Goal: Navigation & Orientation: Find specific page/section

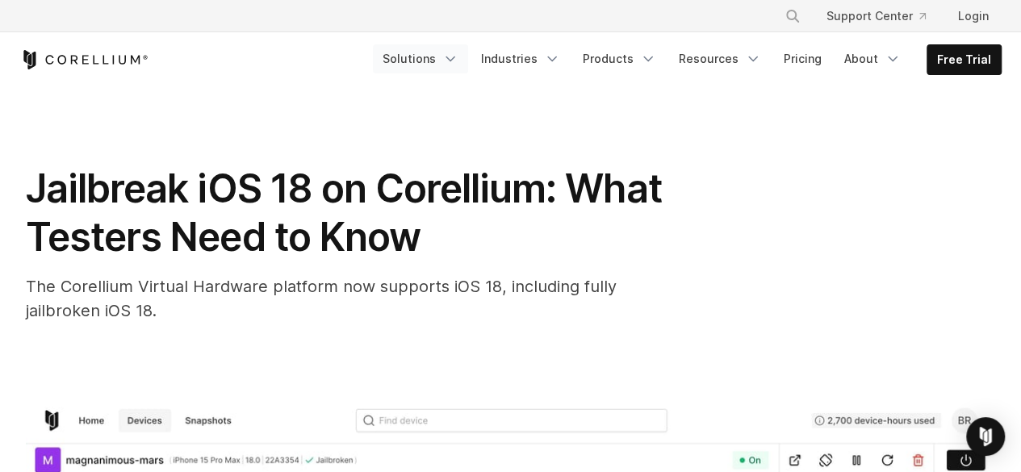
click at [458, 61] on icon "Navigation Menu" at bounding box center [450, 59] width 16 height 16
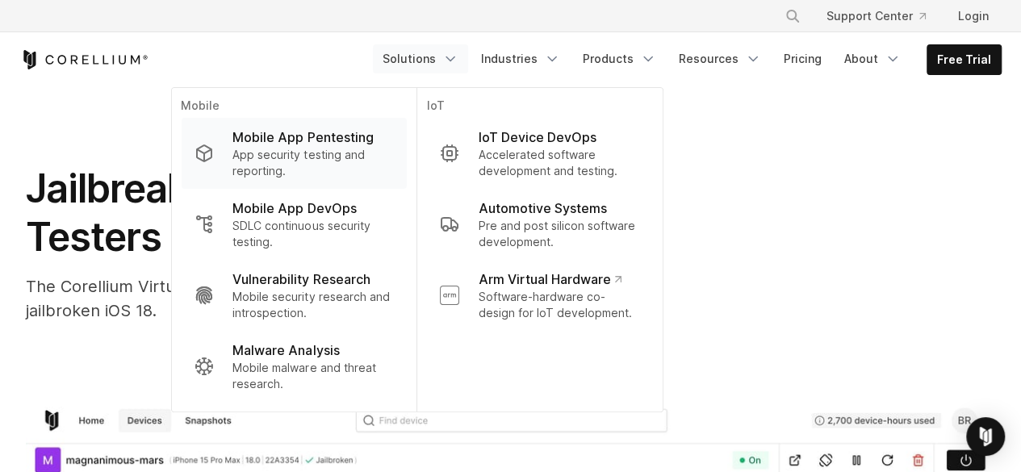
click at [334, 136] on p "Mobile App Pentesting" at bounding box center [302, 137] width 140 height 19
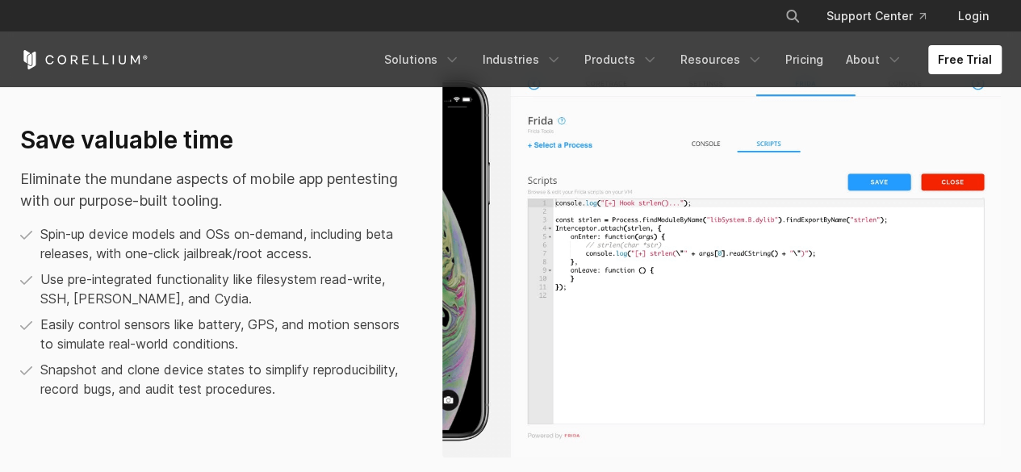
scroll to position [1028, 0]
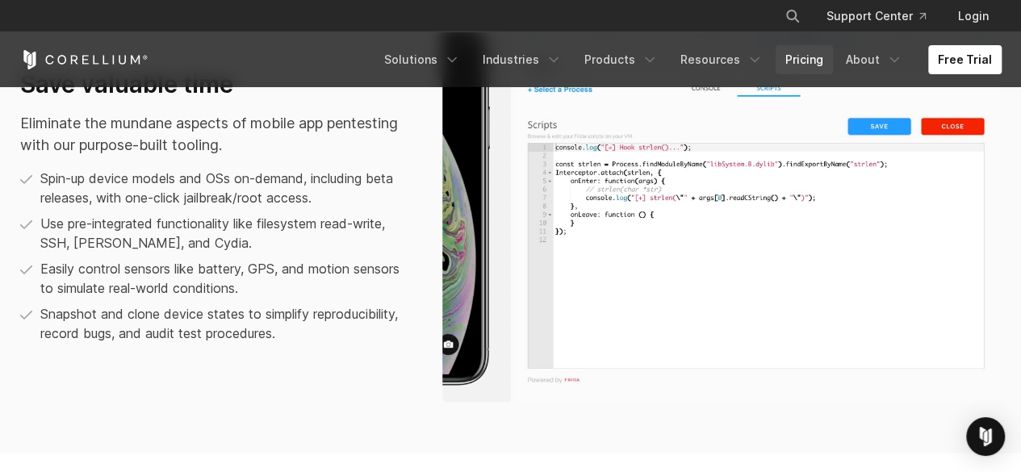
click at [814, 61] on link "Pricing" at bounding box center [804, 59] width 57 height 29
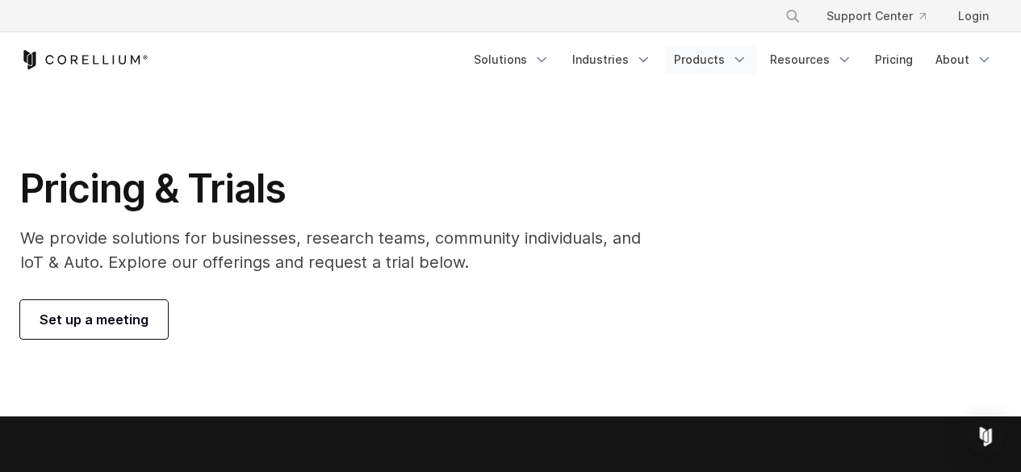
click at [728, 62] on link "Products" at bounding box center [710, 59] width 93 height 29
click at [541, 58] on link "Solutions" at bounding box center [511, 59] width 95 height 29
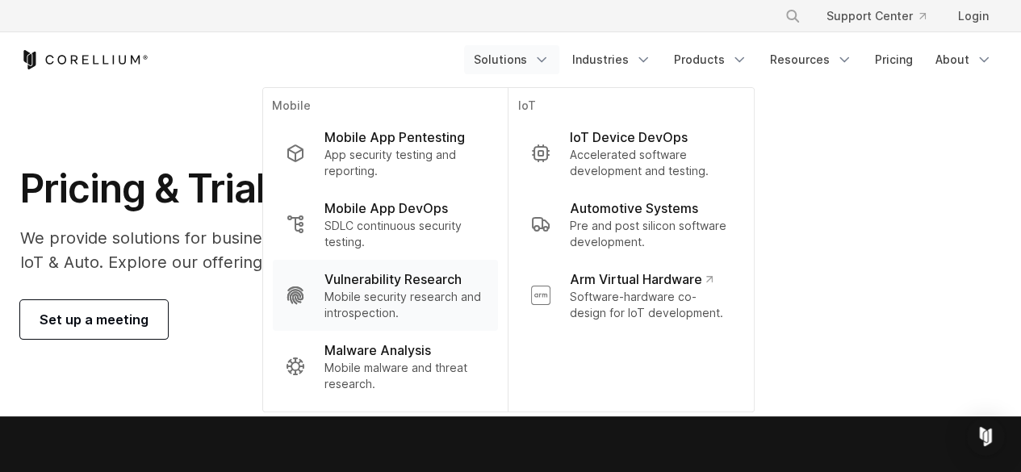
click at [432, 298] on p "Mobile security research and introspection." at bounding box center [404, 305] width 161 height 32
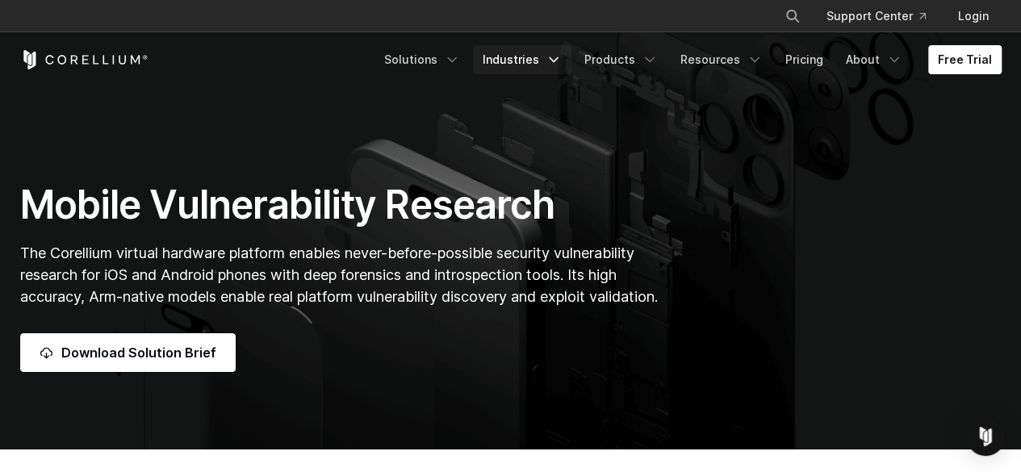
click at [556, 54] on icon "Navigation Menu" at bounding box center [554, 60] width 16 height 16
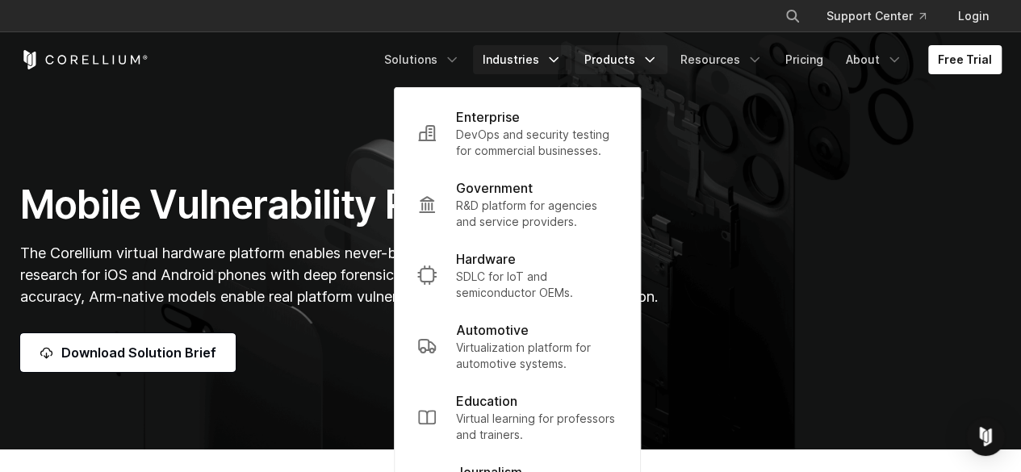
click at [642, 56] on link "Products" at bounding box center [621, 59] width 93 height 29
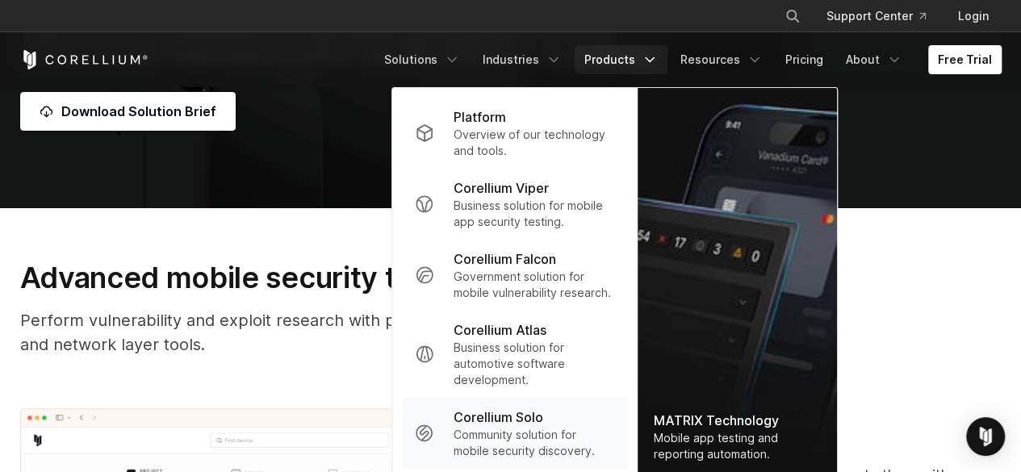
scroll to position [242, 0]
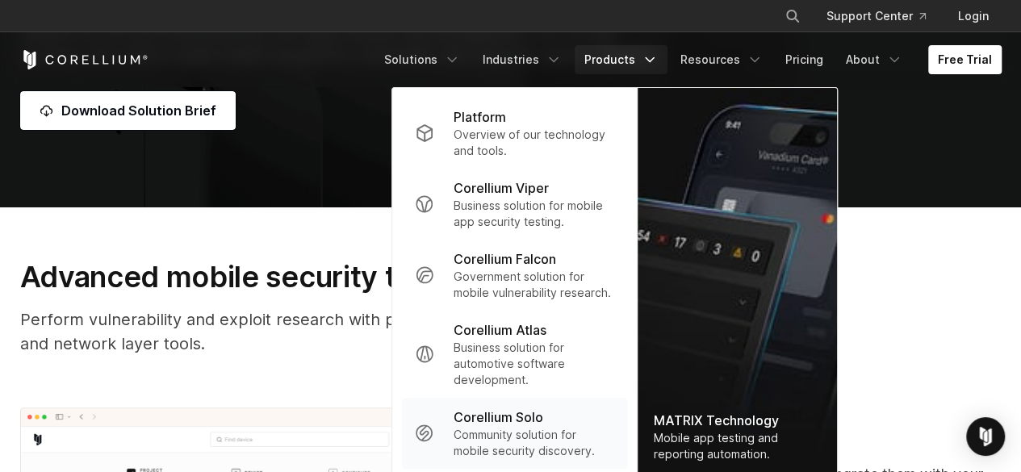
click at [518, 423] on p "Corellium Solo" at bounding box center [499, 417] width 90 height 19
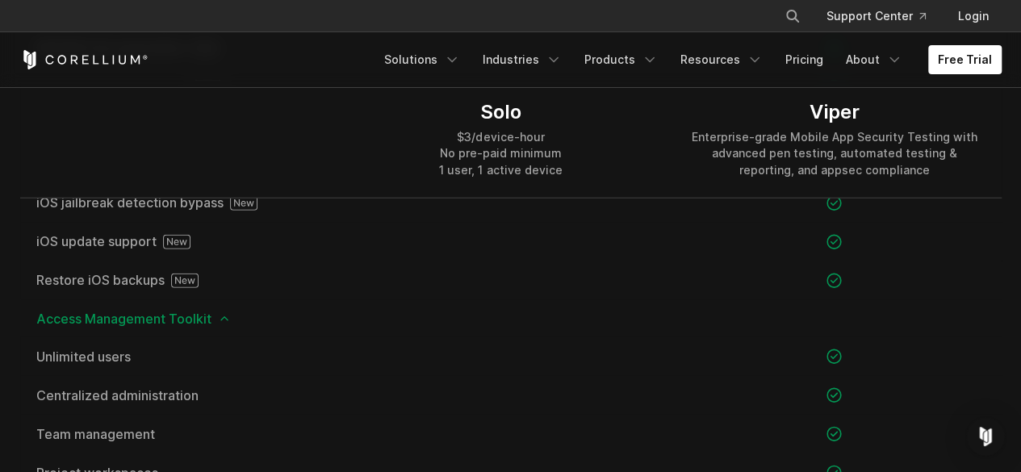
scroll to position [2744, 0]
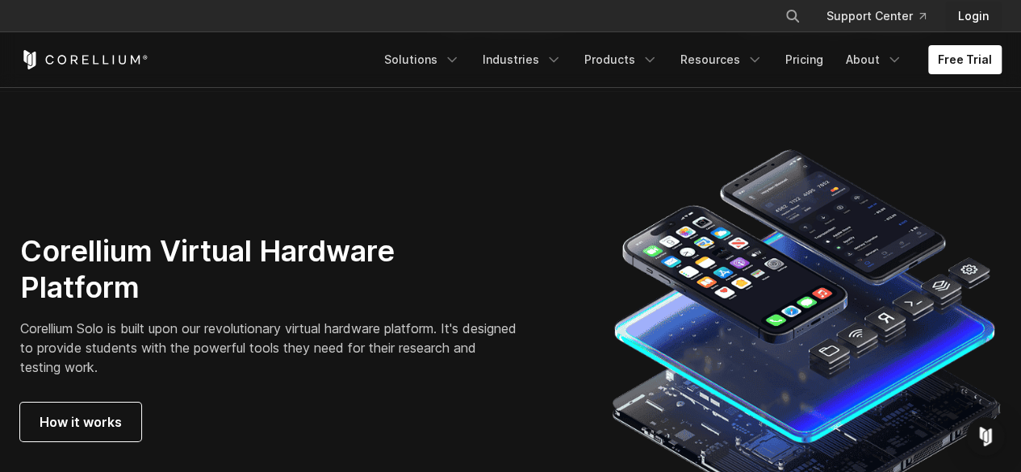
click at [969, 18] on link "Login" at bounding box center [973, 16] width 56 height 29
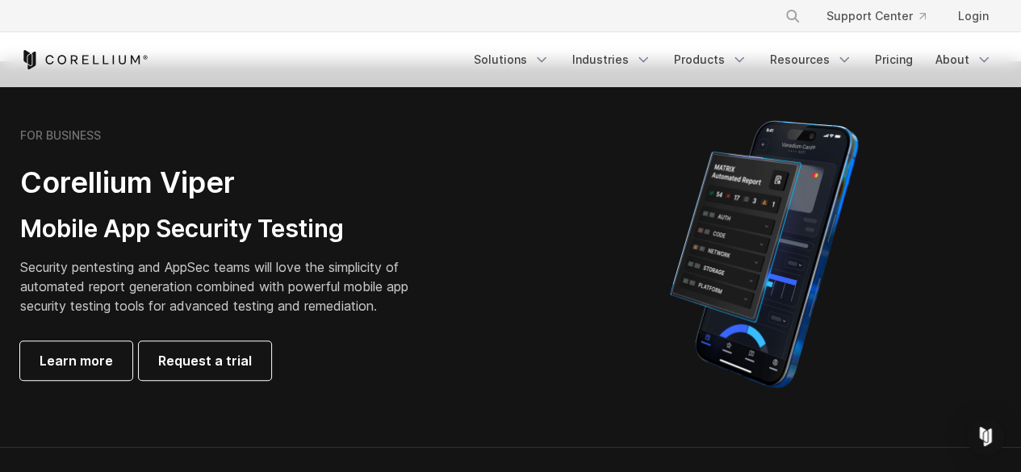
scroll to position [323, 0]
